Goal: Task Accomplishment & Management: Use online tool/utility

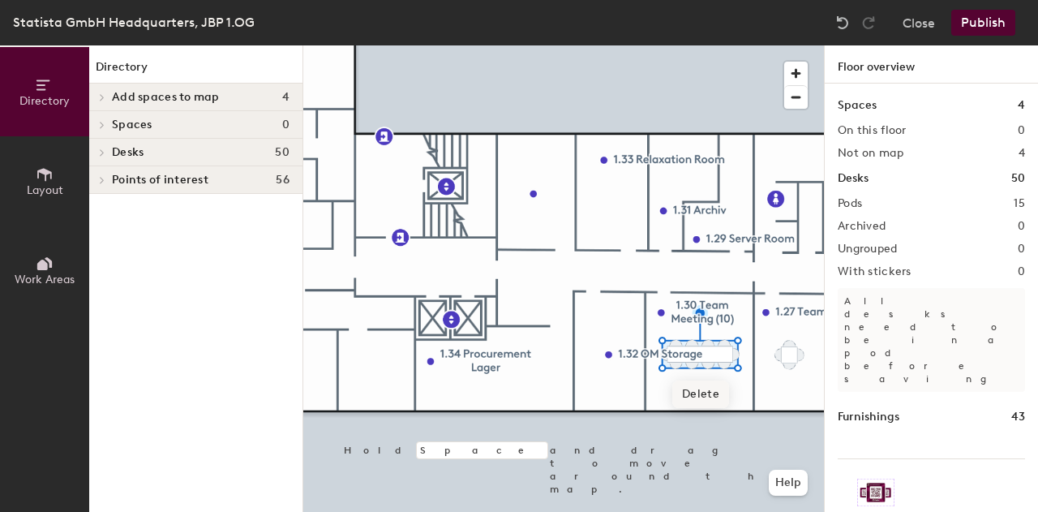
click at [696, 397] on span "Delete" at bounding box center [700, 394] width 57 height 28
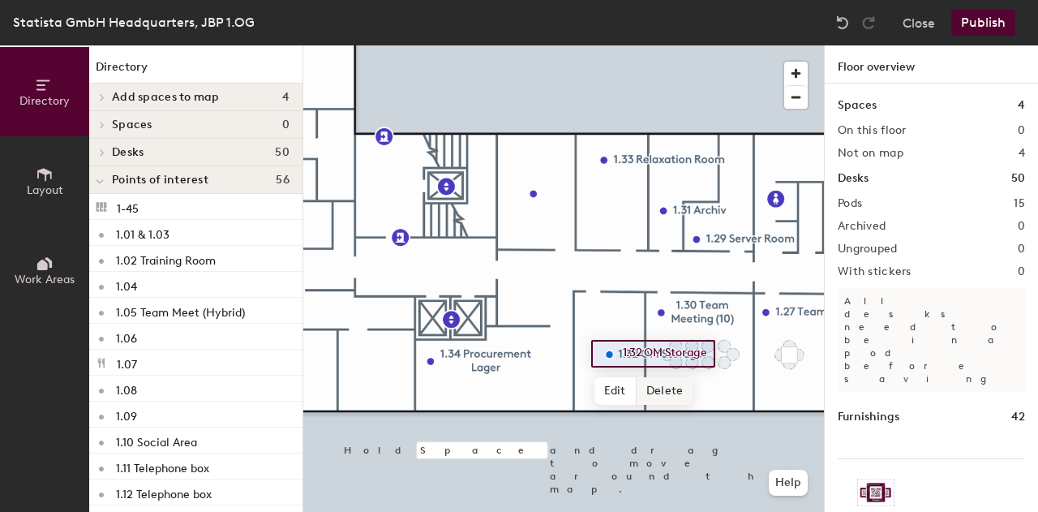
click at [671, 381] on span "Delete" at bounding box center [665, 391] width 57 height 28
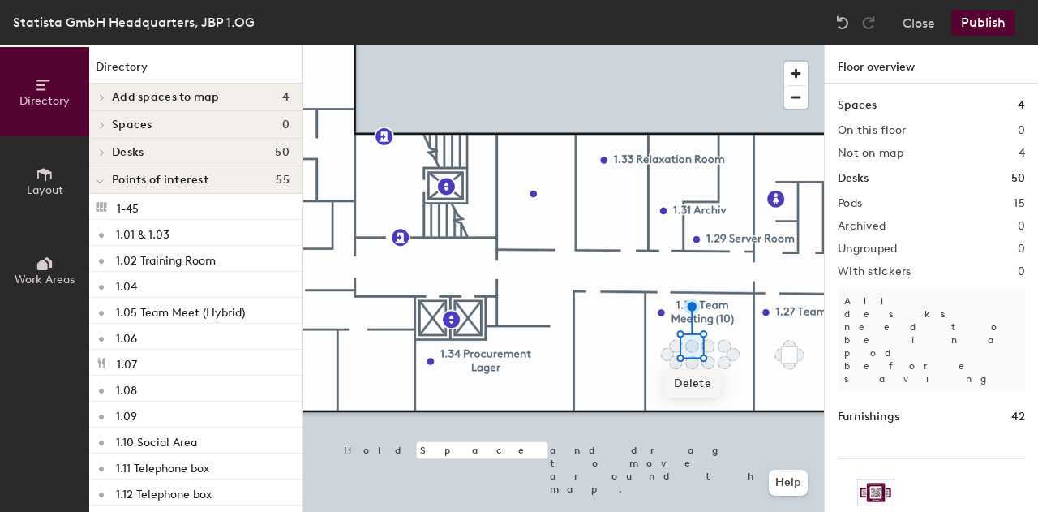
click at [687, 387] on span "Delete" at bounding box center [692, 384] width 57 height 28
click at [710, 378] on span "Delete" at bounding box center [709, 384] width 57 height 28
click at [720, 380] on span "Delete" at bounding box center [725, 384] width 57 height 28
click at [720, 389] on span "Delete" at bounding box center [734, 393] width 57 height 28
click at [719, 392] on span "Delete" at bounding box center [725, 401] width 57 height 28
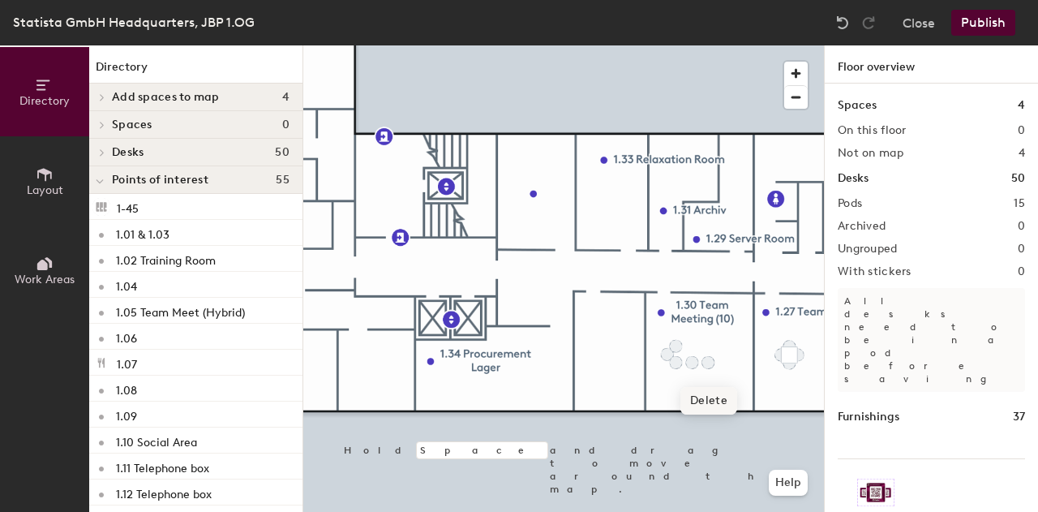
click at [707, 394] on span "Delete" at bounding box center [709, 401] width 57 height 28
click at [693, 389] on span "Delete" at bounding box center [692, 401] width 57 height 28
click at [665, 400] on span "Delete" at bounding box center [676, 401] width 57 height 28
click at [670, 397] on span "Delete" at bounding box center [668, 393] width 57 height 28
click at [672, 372] on span "Delete" at bounding box center [676, 384] width 57 height 28
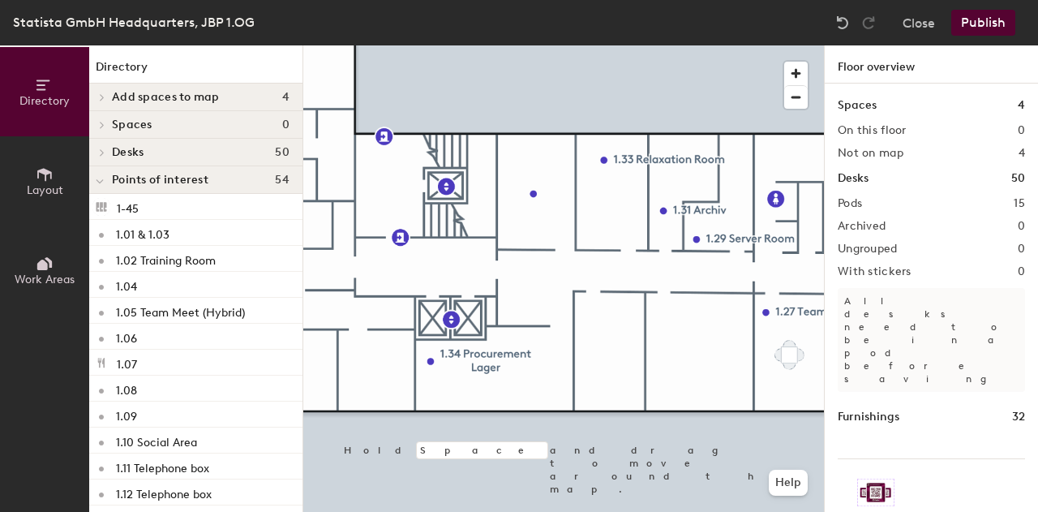
click at [46, 268] on icon at bounding box center [42, 265] width 11 height 11
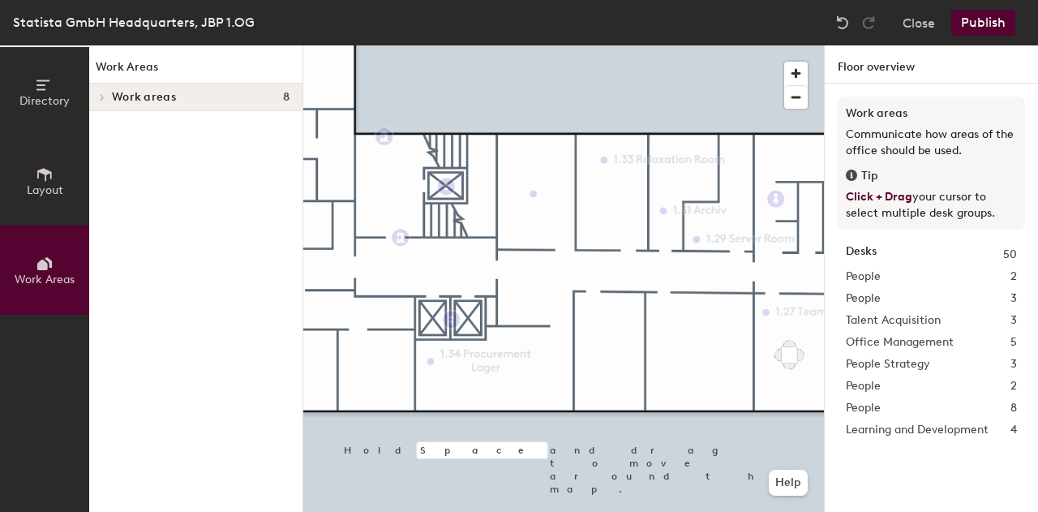
click at [43, 218] on button "Layout" at bounding box center [44, 180] width 89 height 89
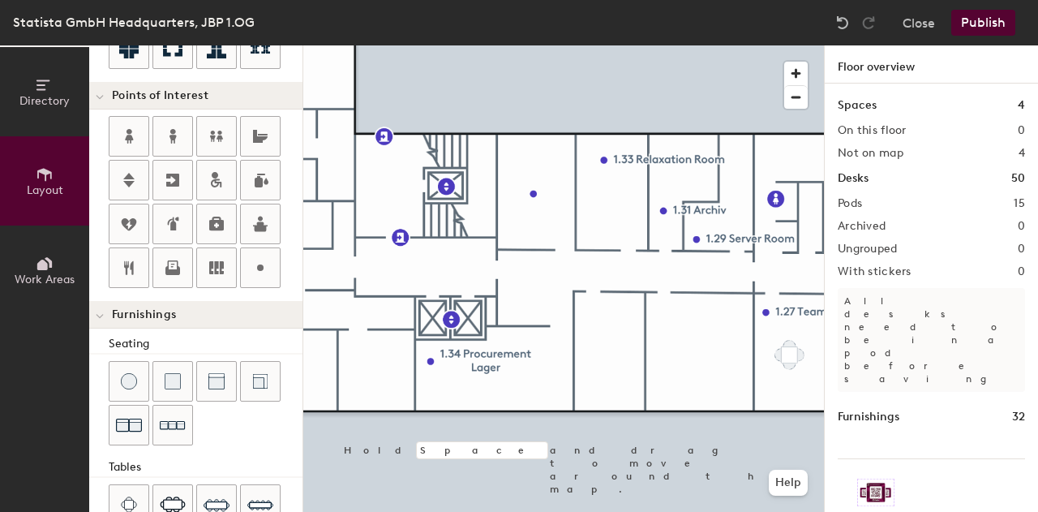
scroll to position [243, 0]
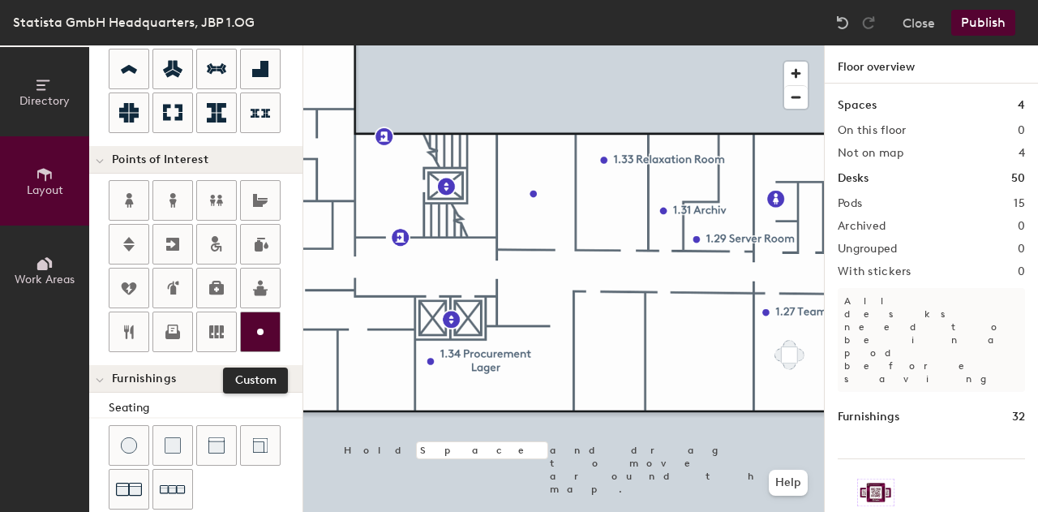
click at [252, 312] on div at bounding box center [260, 331] width 39 height 39
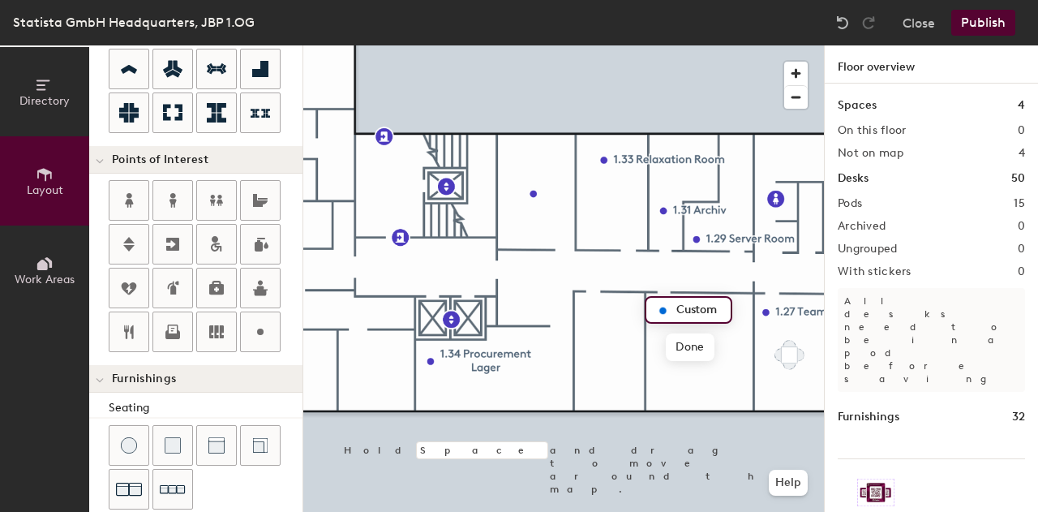
type input "20"
type input "1.30 Storage"
click at [702, 354] on span "Done" at bounding box center [708, 347] width 48 height 28
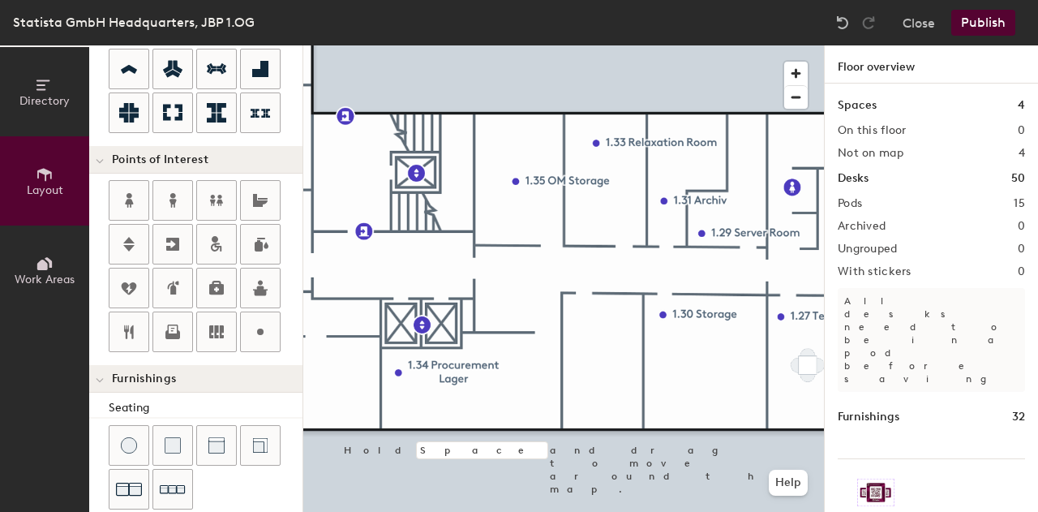
click at [968, 17] on button "Publish" at bounding box center [983, 23] width 64 height 26
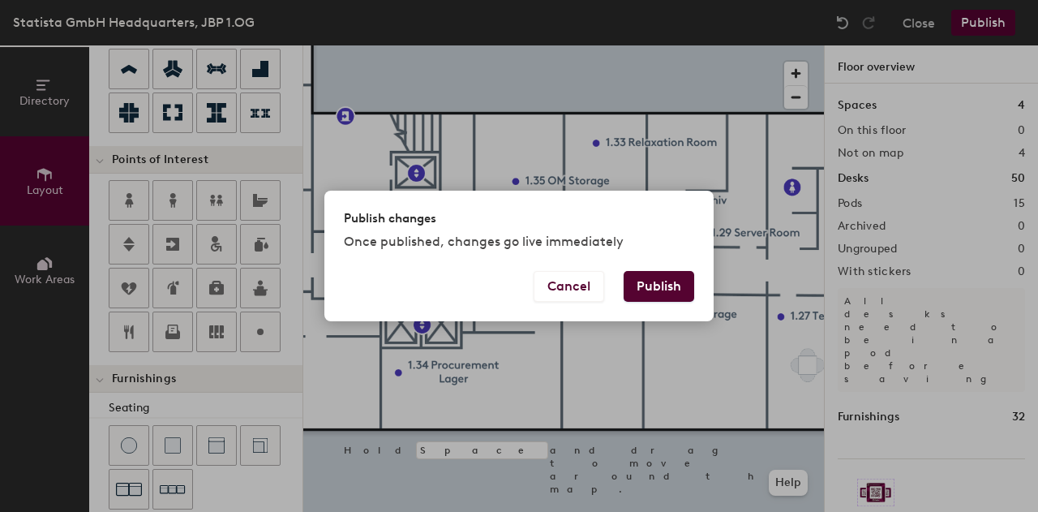
click at [678, 276] on button "Publish" at bounding box center [659, 286] width 71 height 31
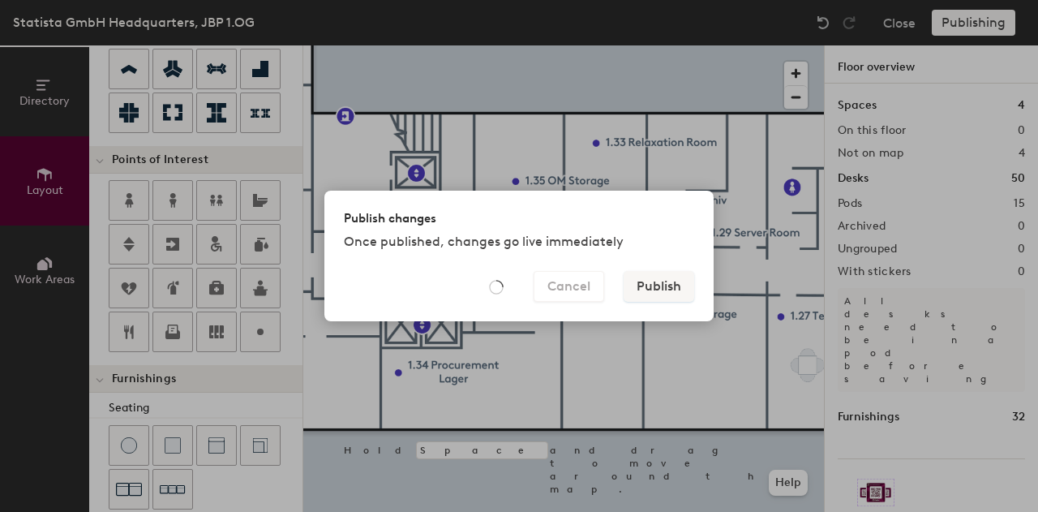
type input "20"
